Goal: Find specific page/section: Find specific page/section

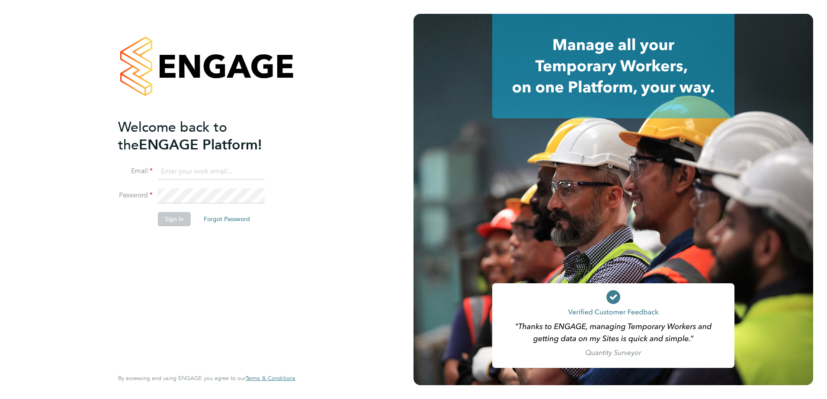
type input "[PERSON_NAME][EMAIL_ADDRESS][DOMAIN_NAME]"
click at [169, 219] on button "Sign In" at bounding box center [174, 219] width 33 height 14
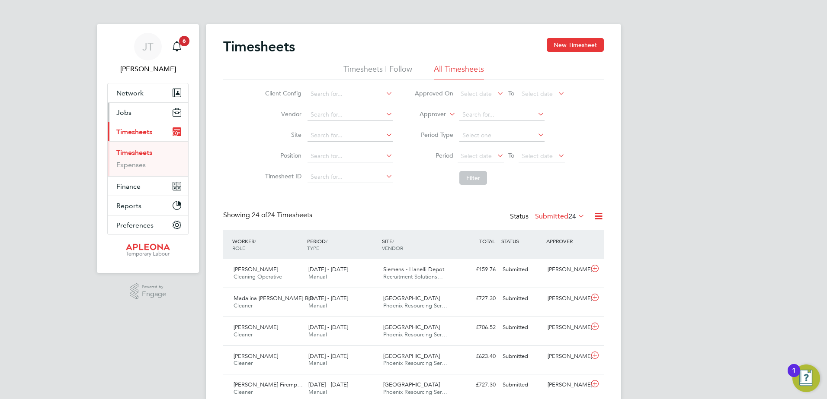
click at [131, 115] on span "Jobs" at bounding box center [123, 113] width 15 height 8
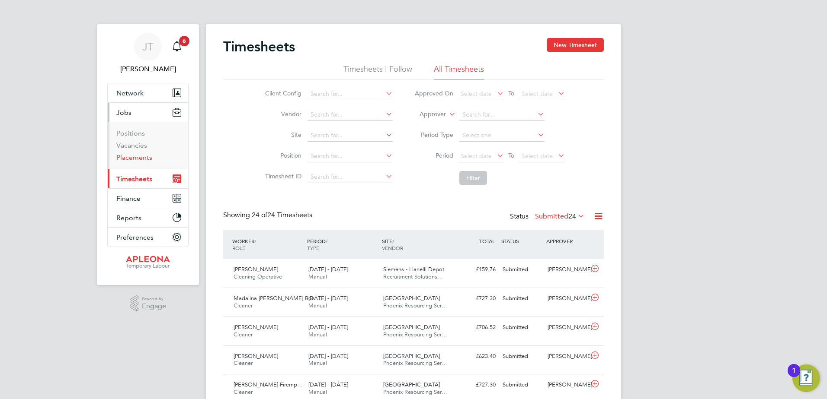
click at [134, 158] on link "Placements" at bounding box center [134, 157] width 36 height 8
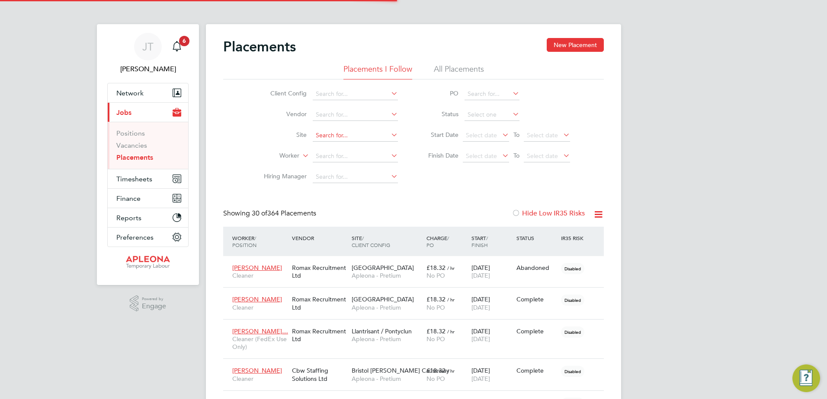
click at [324, 132] on input at bounding box center [355, 136] width 85 height 12
click at [333, 183] on li "NGN - Hull" at bounding box center [355, 182] width 86 height 12
type input "NGN - Hull"
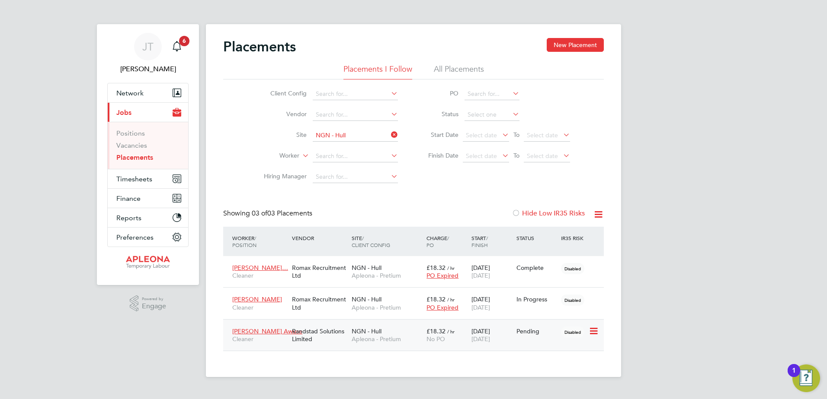
click at [437, 333] on span "£18.32" at bounding box center [435, 332] width 19 height 8
click at [317, 298] on div "Romax Recruitment Ltd" at bounding box center [320, 303] width 60 height 24
